Goal: Task Accomplishment & Management: Use online tool/utility

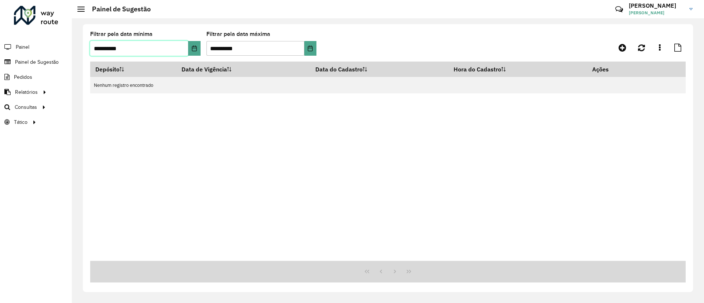
click at [187, 47] on input "**********" at bounding box center [139, 48] width 98 height 15
click at [195, 47] on icon "Choose Date" at bounding box center [194, 48] width 6 height 6
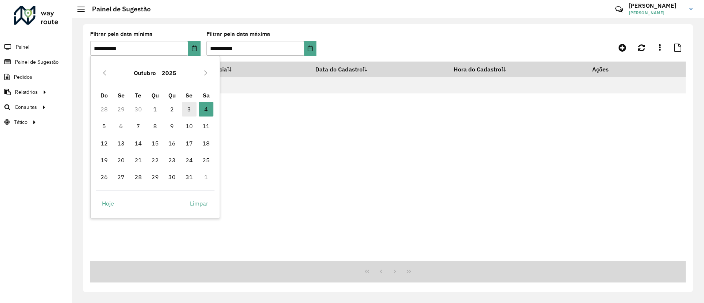
click at [186, 107] on span "3" at bounding box center [189, 109] width 15 height 15
type input "**********"
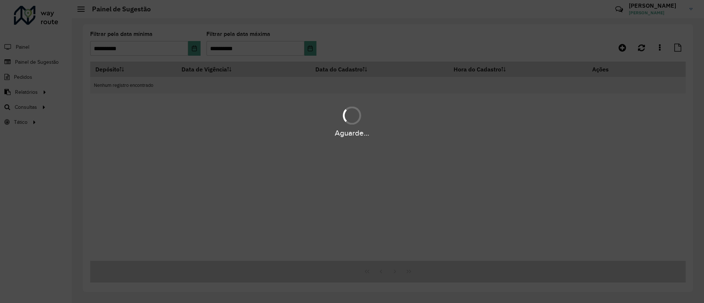
click at [309, 47] on div "Aguarde..." at bounding box center [352, 151] width 704 height 303
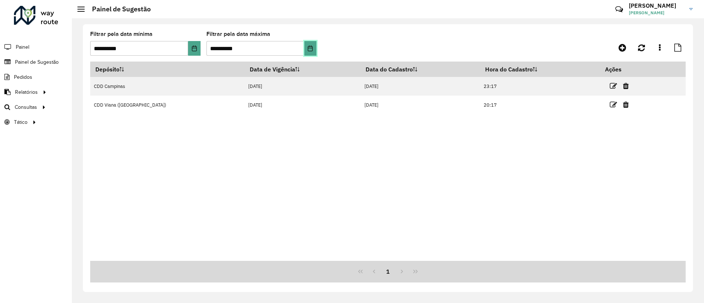
click at [310, 47] on icon "Choose Date" at bounding box center [310, 48] width 6 height 6
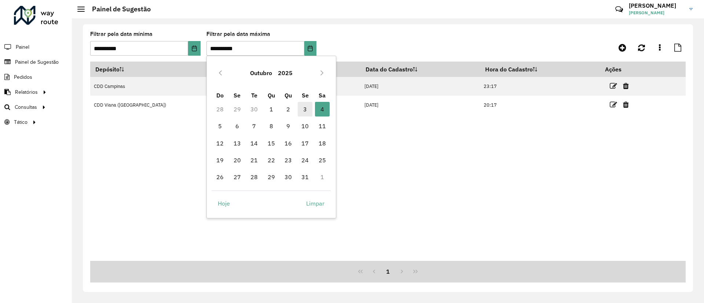
click at [307, 113] on span "3" at bounding box center [305, 109] width 15 height 15
type input "**********"
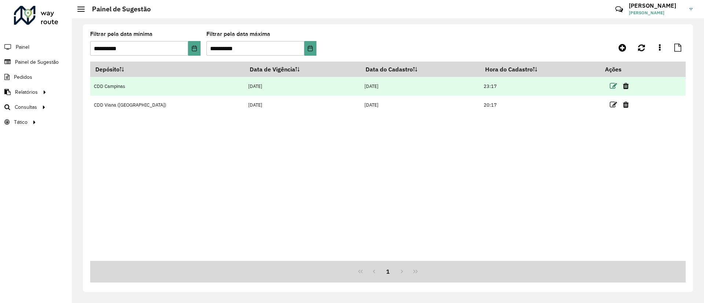
click at [610, 87] on icon at bounding box center [613, 85] width 7 height 7
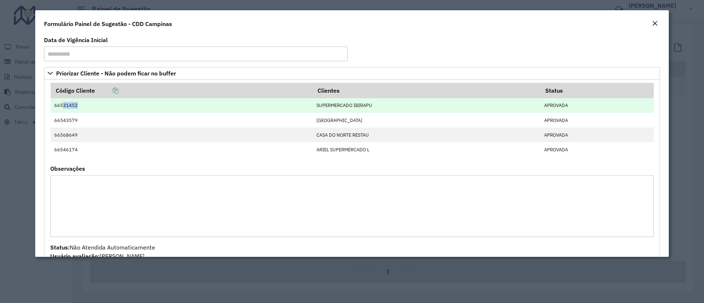
drag, startPoint x: 77, startPoint y: 106, endPoint x: 62, endPoint y: 106, distance: 15.0
click at [62, 106] on td "66531452" at bounding box center [182, 105] width 262 height 15
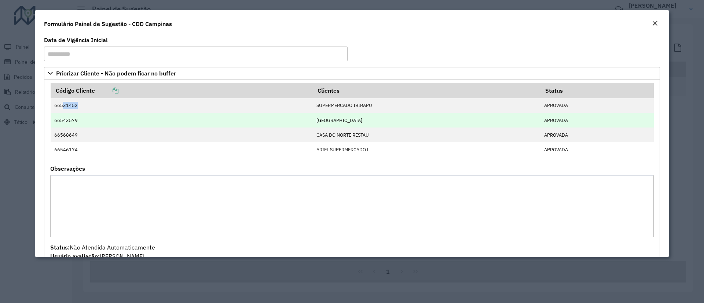
copy td "31452"
click at [80, 121] on td "66543579" at bounding box center [182, 120] width 262 height 15
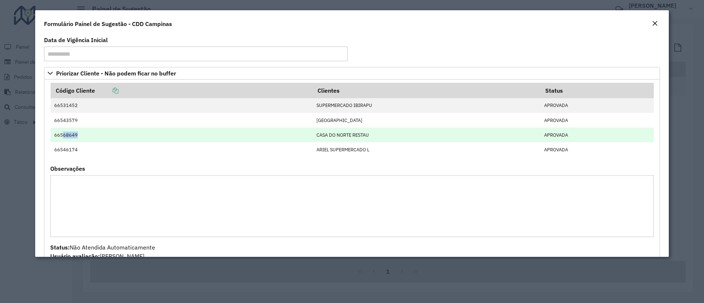
drag, startPoint x: 78, startPoint y: 135, endPoint x: 63, endPoint y: 135, distance: 15.0
click at [63, 135] on td "66568649" at bounding box center [182, 135] width 262 height 15
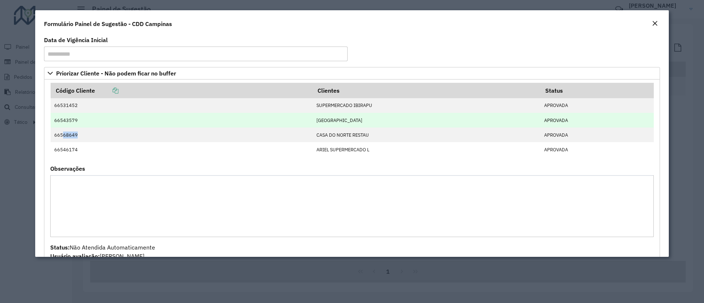
copy td "68649"
drag, startPoint x: 88, startPoint y: 119, endPoint x: 61, endPoint y: 121, distance: 26.4
click at [61, 121] on td "66543579" at bounding box center [182, 120] width 262 height 15
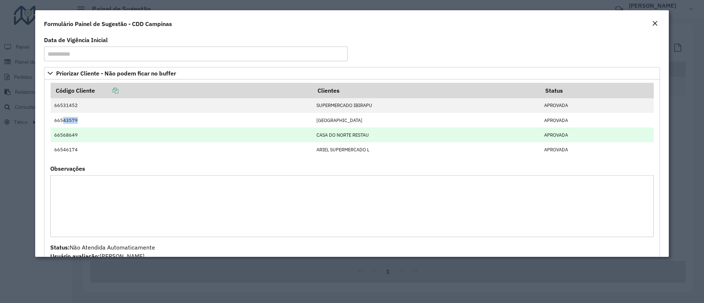
copy td "43579"
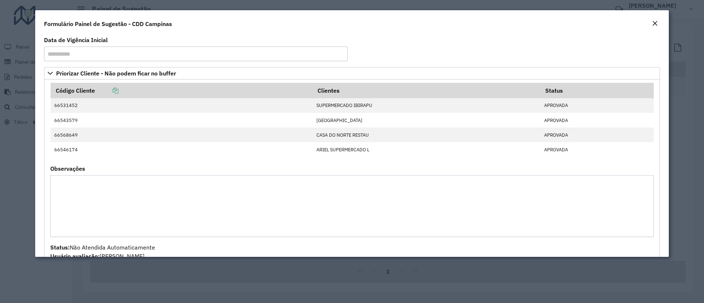
click at [703, 138] on modal-container "**********" at bounding box center [352, 151] width 704 height 303
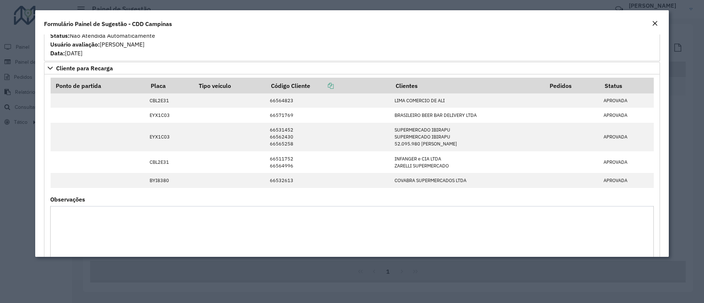
scroll to position [212, 0]
